Goal: Transaction & Acquisition: Purchase product/service

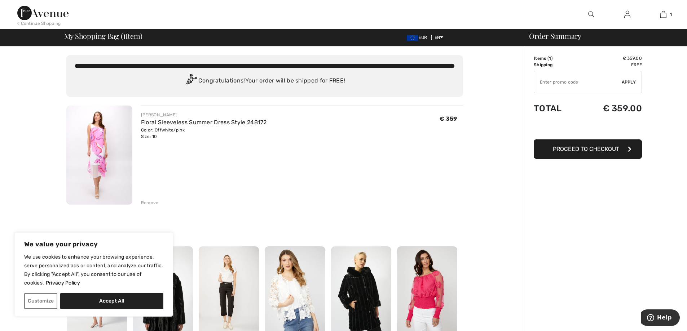
click at [146, 202] on div "Remove" at bounding box center [150, 203] width 18 height 6
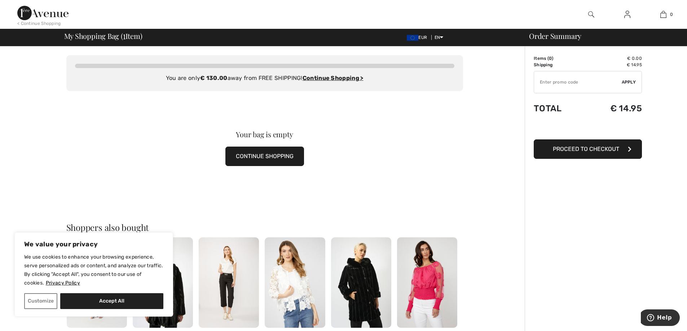
click at [253, 155] on button "CONTINUE SHOPPING" at bounding box center [264, 156] width 79 height 19
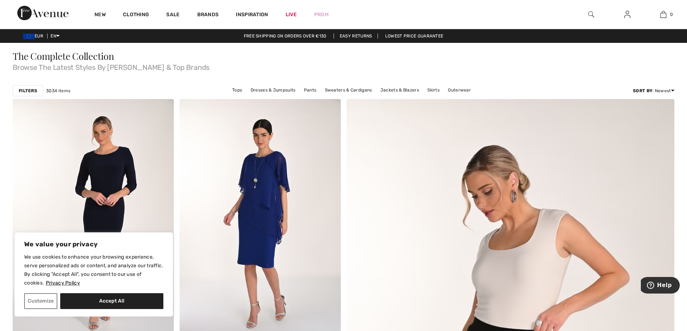
click at [587, 12] on div at bounding box center [591, 14] width 36 height 29
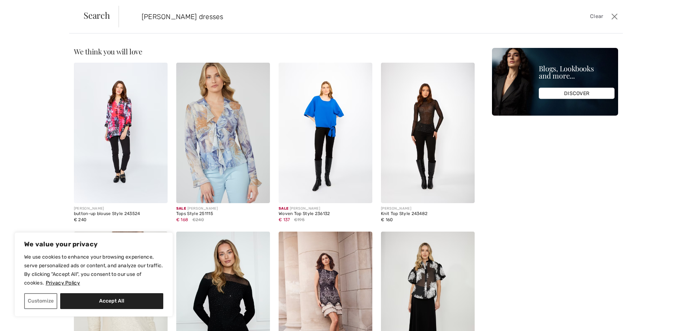
type input "franck lyman dresses"
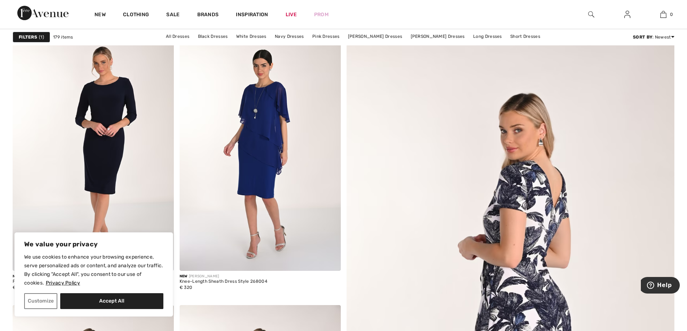
scroll to position [108, 0]
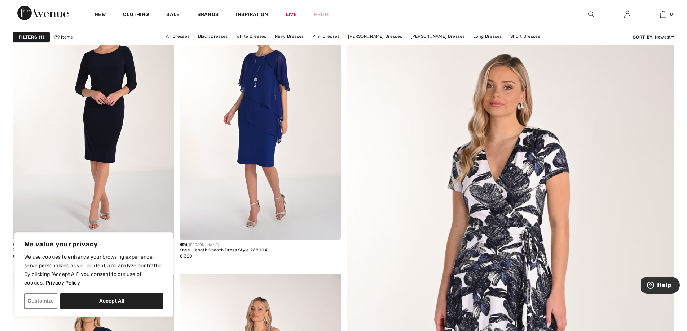
drag, startPoint x: 144, startPoint y: 299, endPoint x: 148, endPoint y: 298, distance: 4.8
click at [144, 299] on button "Accept All" at bounding box center [111, 302] width 103 height 16
checkbox input "true"
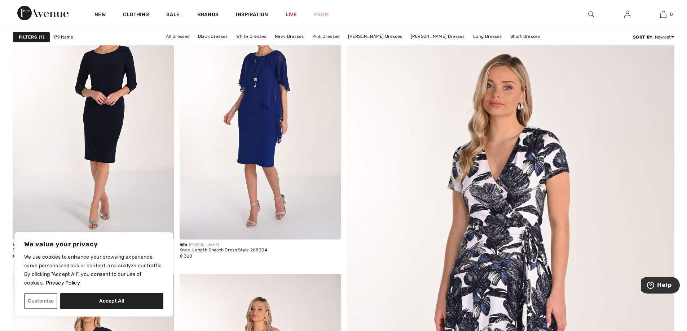
checkbox input "true"
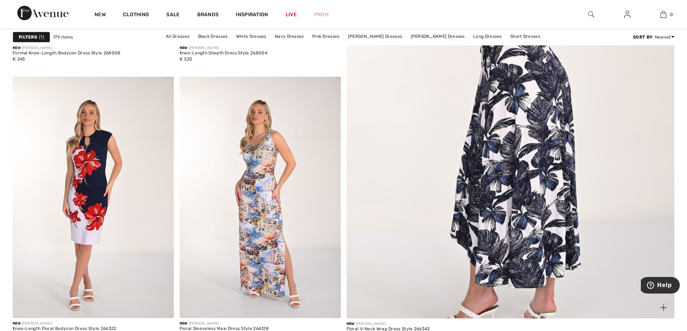
scroll to position [325, 0]
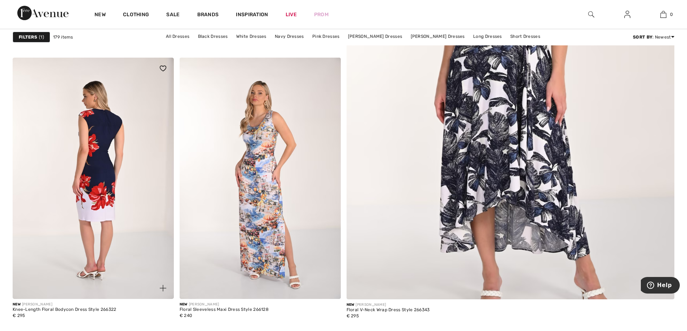
click at [110, 161] on img at bounding box center [93, 179] width 161 height 242
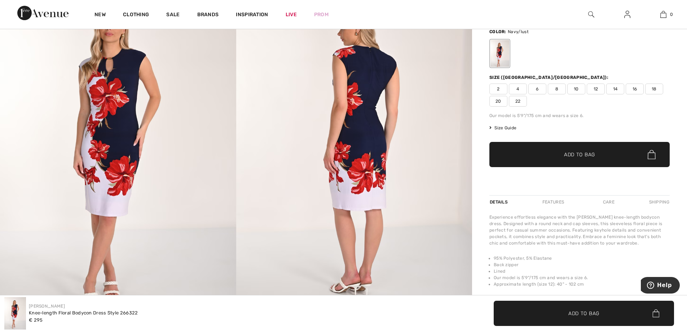
scroll to position [36, 0]
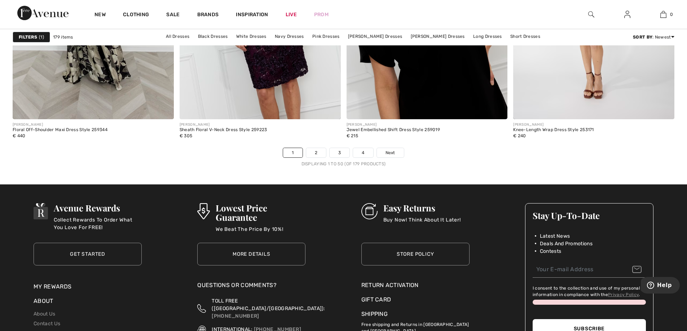
scroll to position [4148, 0]
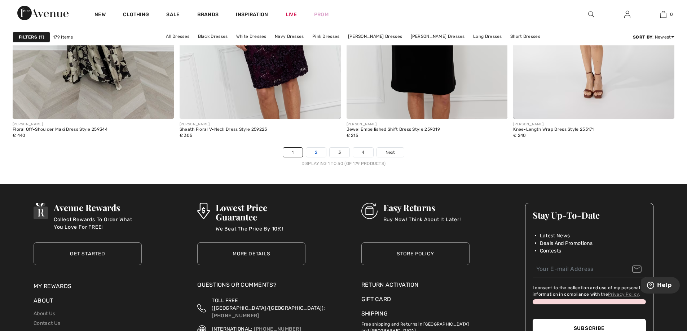
click at [314, 150] on link "2" at bounding box center [316, 152] width 20 height 9
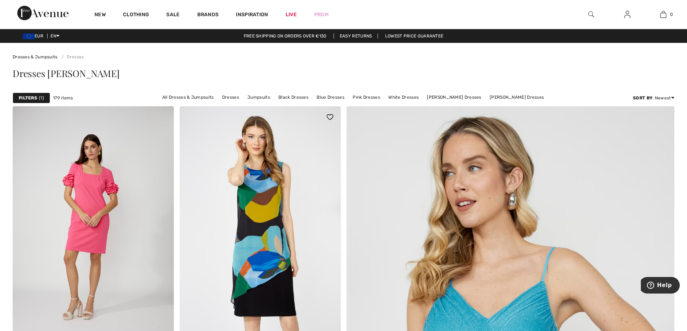
click at [278, 206] on img at bounding box center [260, 227] width 161 height 242
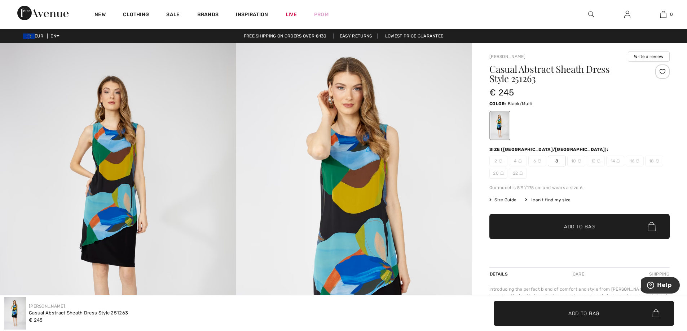
click at [571, 226] on span "Add to Bag" at bounding box center [579, 227] width 31 height 8
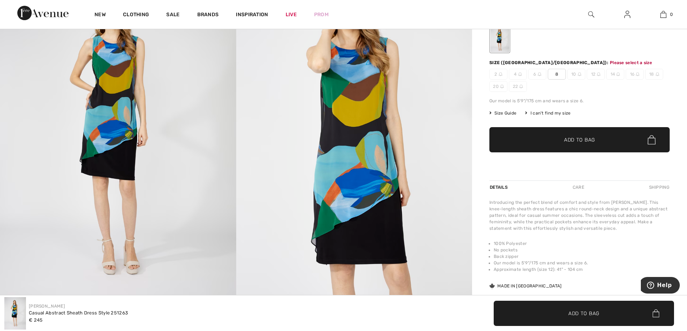
scroll to position [89, 0]
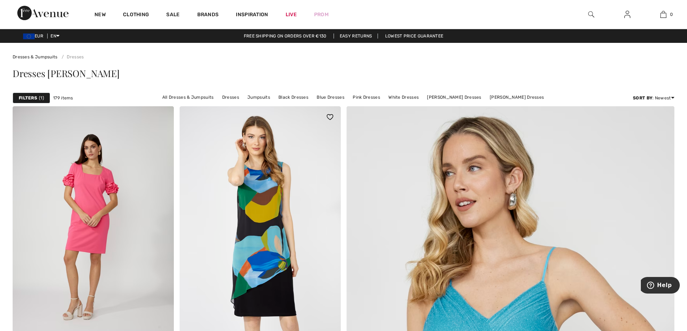
click at [265, 229] on img at bounding box center [260, 227] width 161 height 242
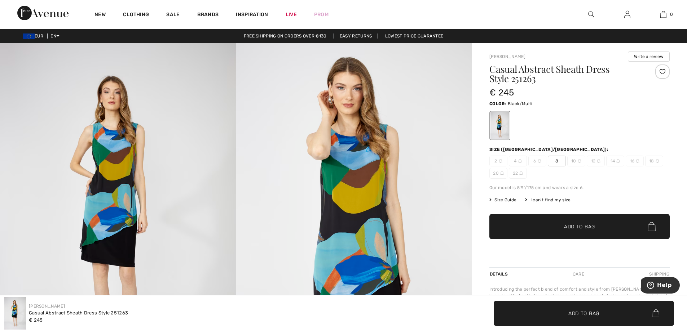
click at [559, 160] on span "8" at bounding box center [557, 161] width 18 height 11
click at [595, 224] on span "Add to Bag" at bounding box center [579, 227] width 31 height 8
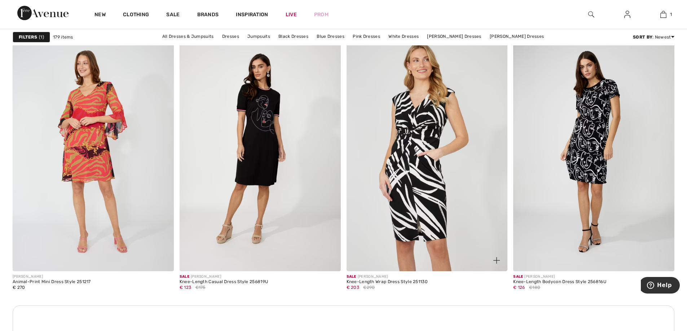
scroll to position [902, 0]
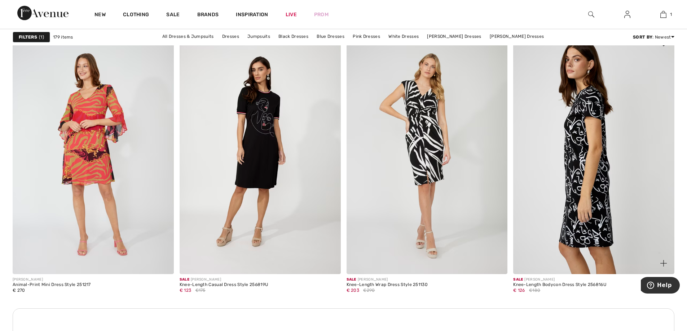
click at [594, 141] on img at bounding box center [593, 153] width 161 height 242
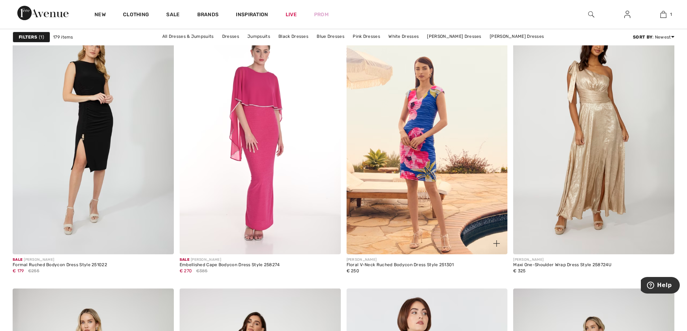
scroll to position [1587, 0]
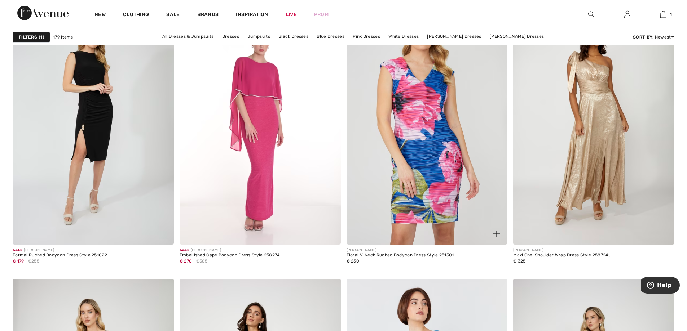
click at [450, 130] on img at bounding box center [427, 124] width 161 height 242
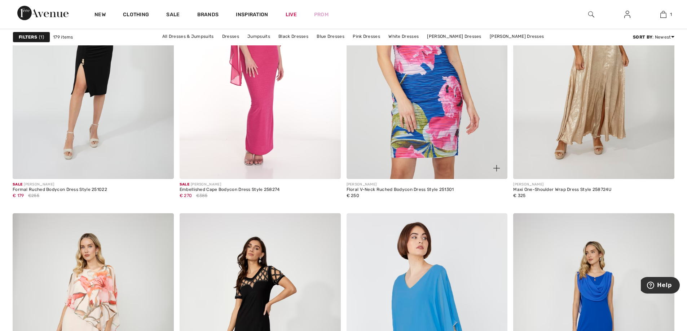
scroll to position [1642, 0]
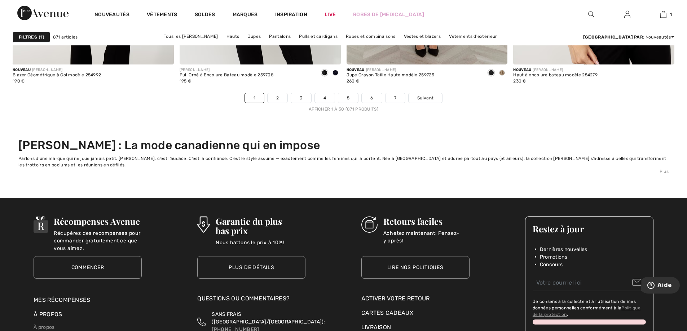
scroll to position [4364, 0]
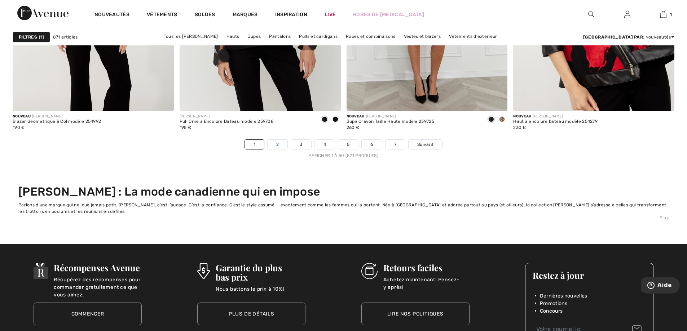
click at [286, 144] on link "2" at bounding box center [278, 144] width 20 height 9
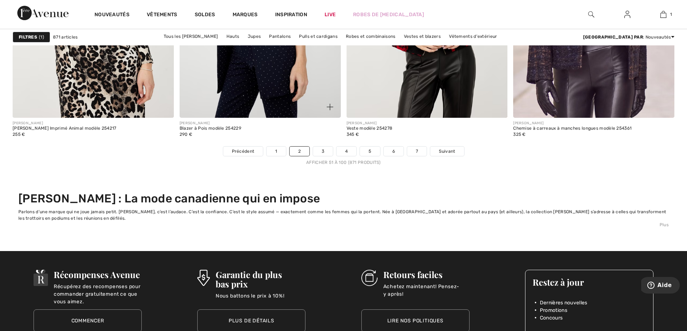
scroll to position [4400, 0]
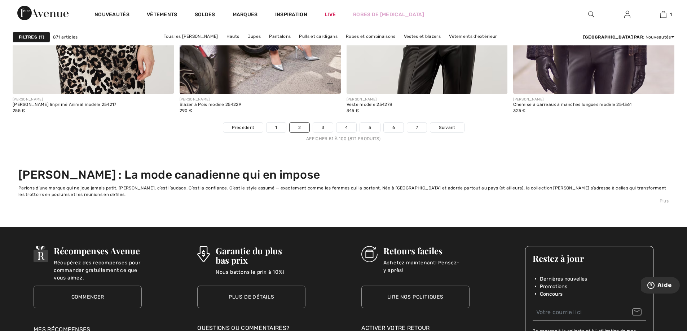
click at [326, 122] on div "FRANK LYMAN Blazer à Pois modèle 254229 290 €" at bounding box center [260, 108] width 161 height 28
click at [326, 128] on link "3" at bounding box center [323, 127] width 20 height 9
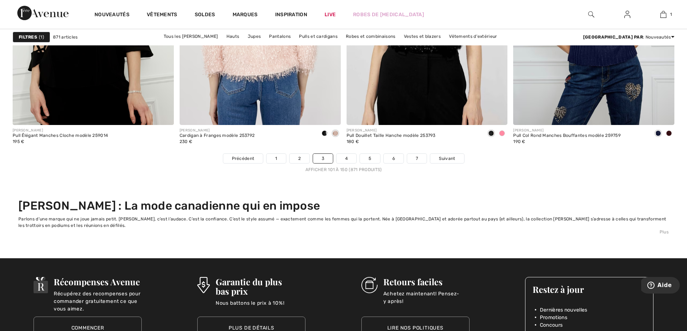
scroll to position [4363, 0]
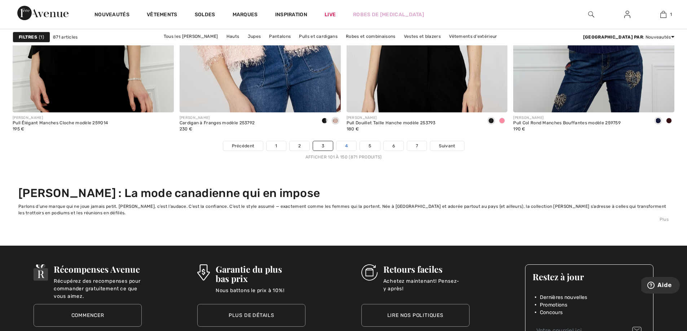
click at [348, 142] on link "4" at bounding box center [347, 145] width 20 height 9
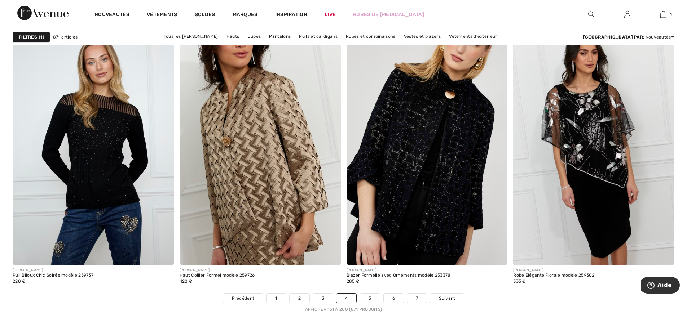
scroll to position [4256, 0]
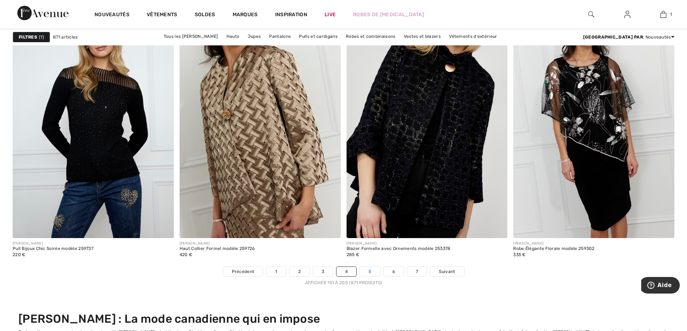
click at [369, 274] on link "5" at bounding box center [370, 271] width 20 height 9
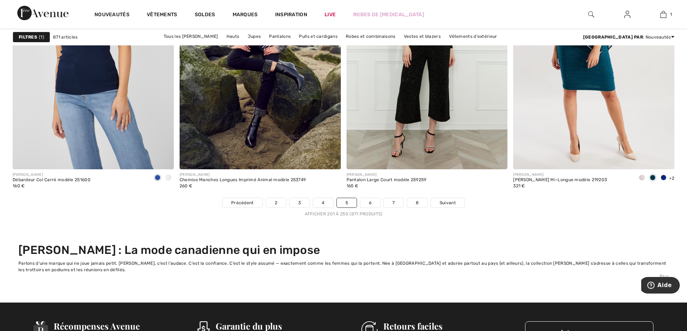
scroll to position [4400, 0]
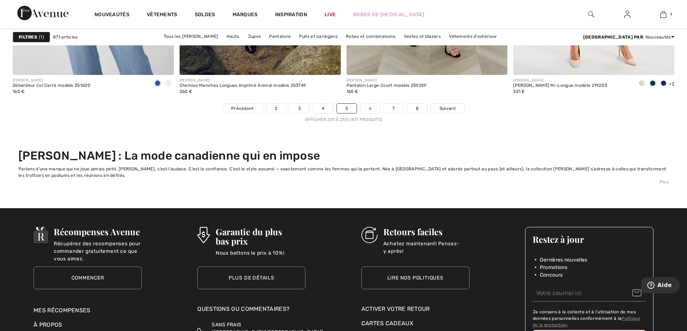
click at [373, 109] on link "6" at bounding box center [370, 108] width 20 height 9
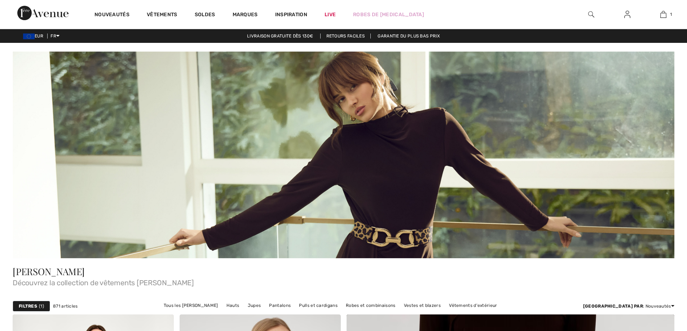
checkbox input "true"
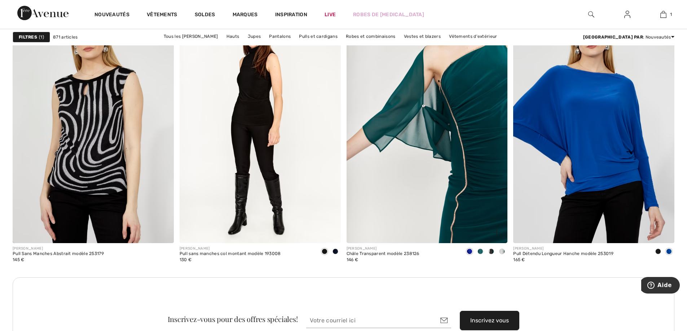
scroll to position [3317, 0]
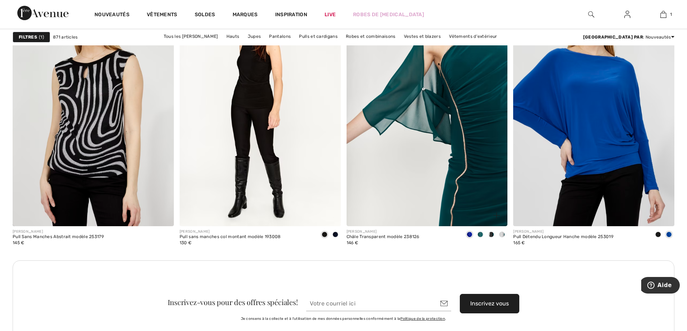
click at [429, 180] on img at bounding box center [427, 106] width 161 height 242
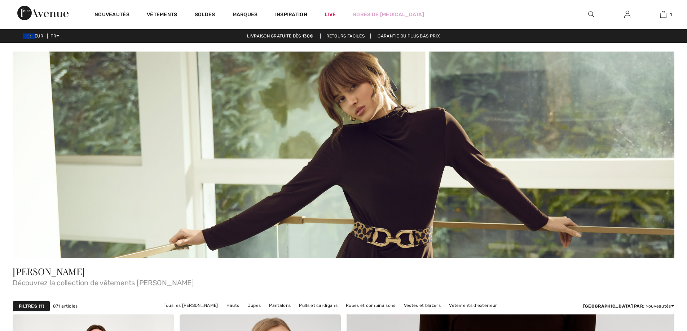
scroll to position [3317, 0]
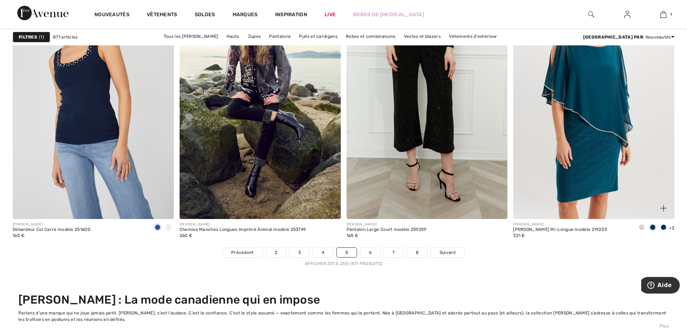
scroll to position [4383, 0]
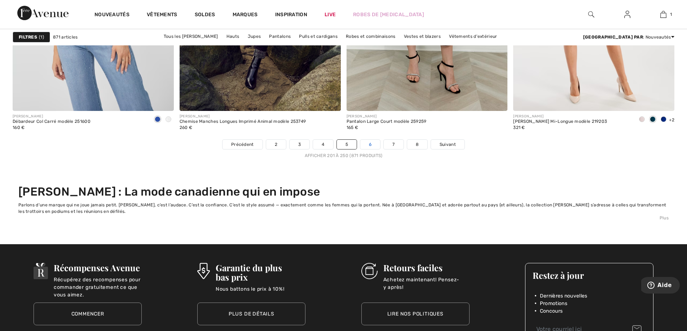
click at [371, 144] on link "6" at bounding box center [370, 144] width 20 height 9
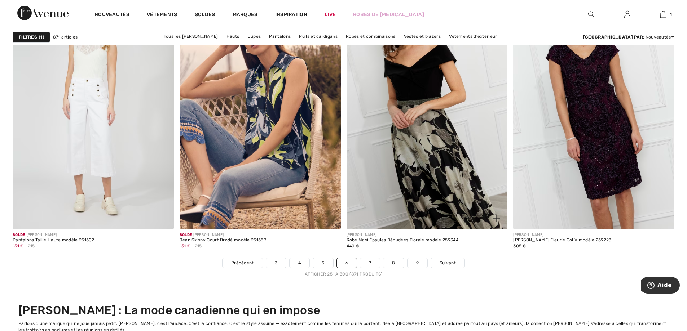
scroll to position [4254, 0]
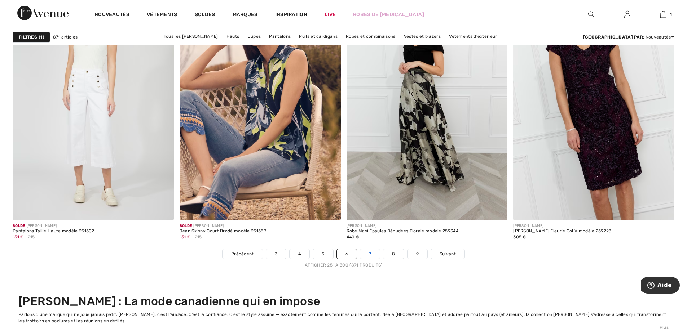
click at [372, 252] on link "7" at bounding box center [369, 254] width 19 height 9
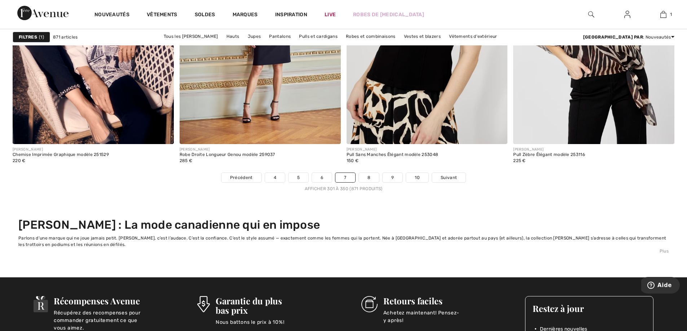
scroll to position [4363, 0]
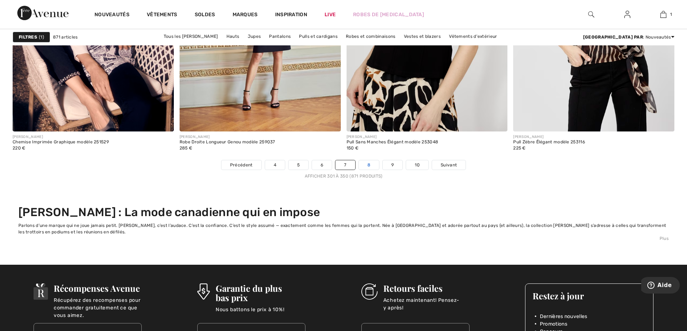
click at [366, 165] on link "8" at bounding box center [369, 164] width 20 height 9
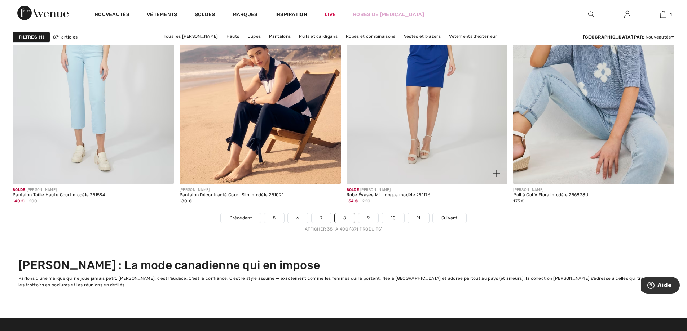
scroll to position [4363, 0]
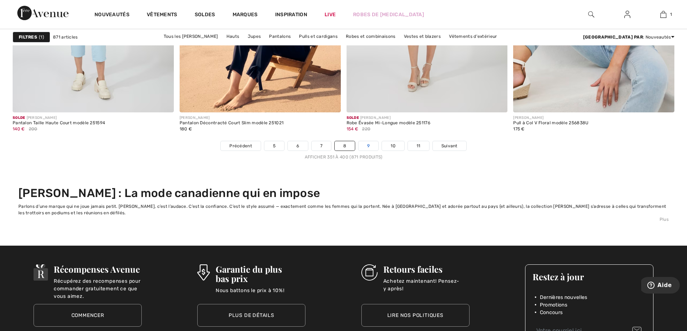
click at [368, 143] on link "9" at bounding box center [369, 145] width 20 height 9
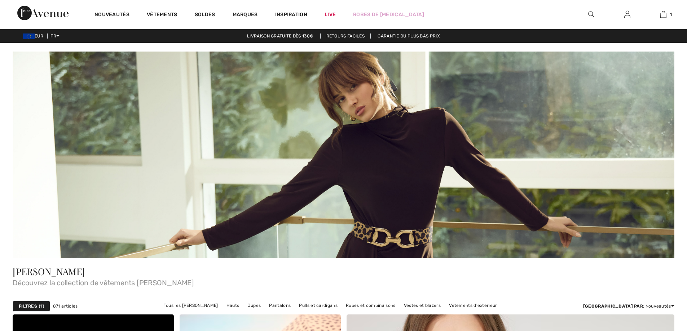
checkbox input "true"
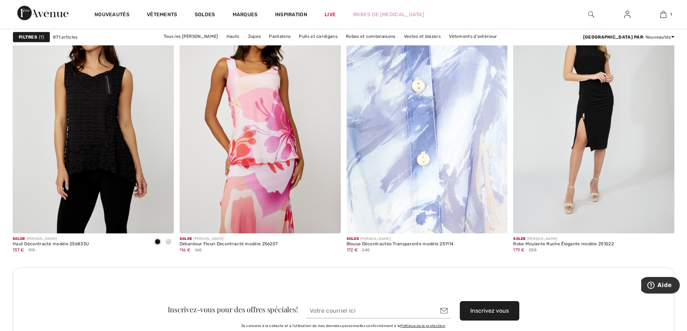
scroll to position [1117, 0]
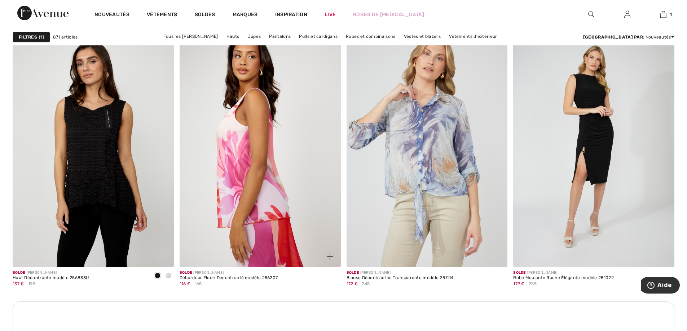
click at [277, 191] on img at bounding box center [260, 147] width 161 height 242
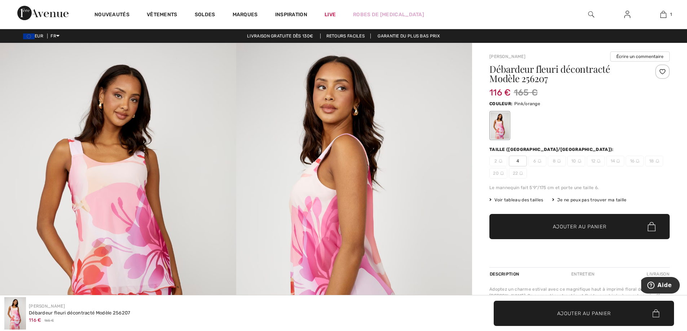
click at [521, 161] on span "4" at bounding box center [518, 161] width 18 height 11
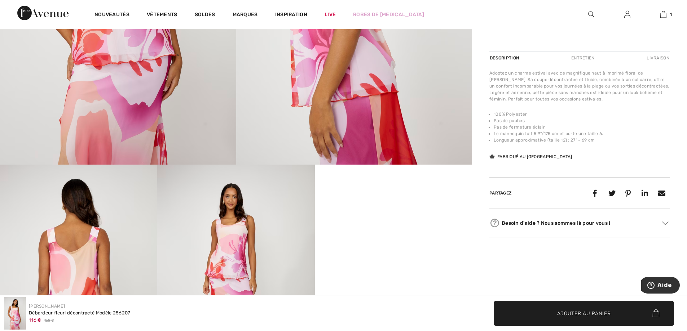
scroll to position [252, 0]
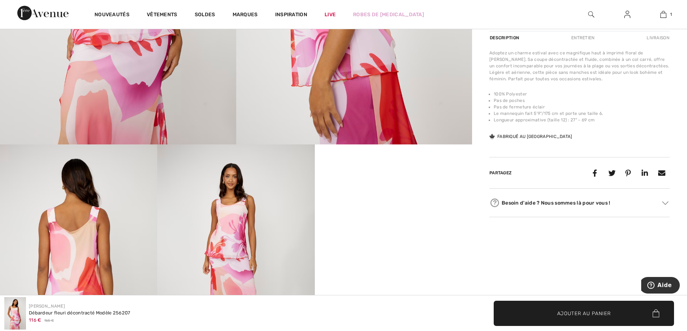
click at [584, 310] on span "Ajouter au panier" at bounding box center [584, 314] width 54 height 8
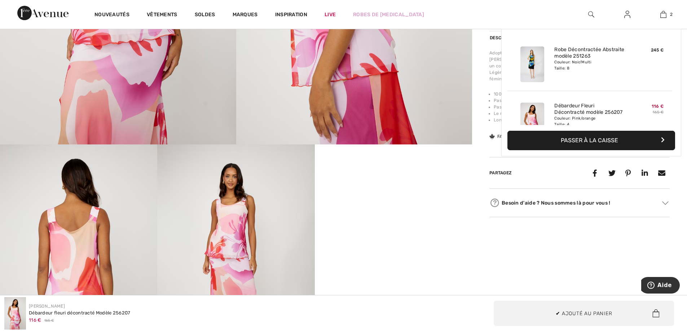
scroll to position [22, 0]
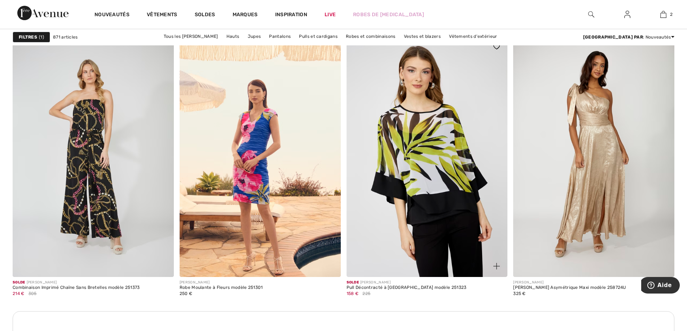
scroll to position [2054, 0]
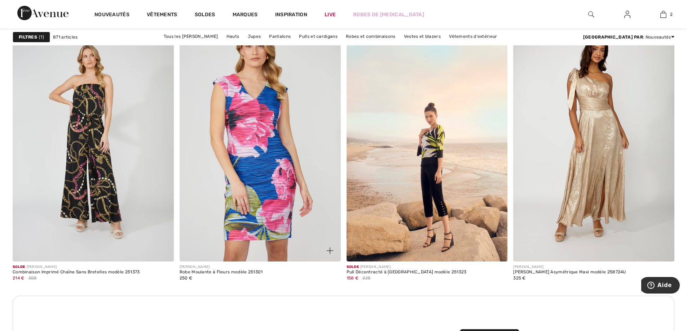
click at [274, 170] on img at bounding box center [260, 141] width 161 height 242
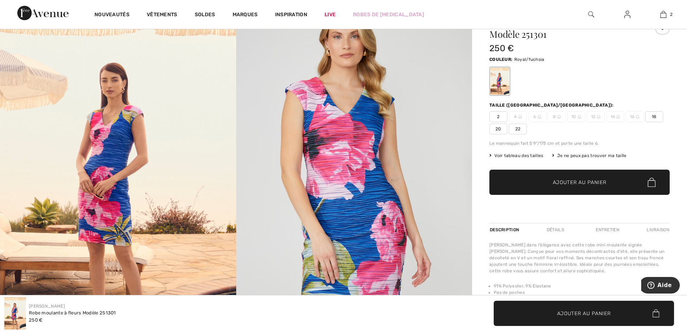
scroll to position [36, 0]
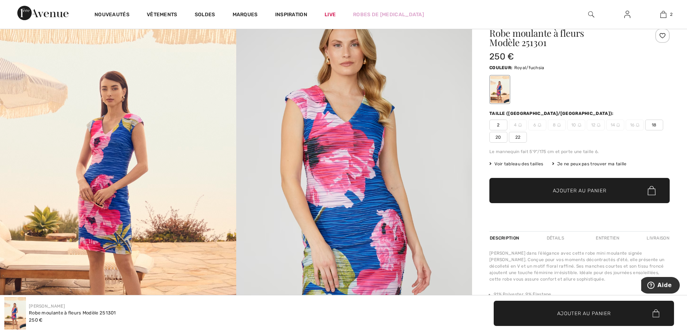
click at [551, 42] on h1 "Robe moulante à fleurs Modèle 251301" at bounding box center [564, 37] width 150 height 19
